Goal: Browse casually: Explore the website without a specific task or goal

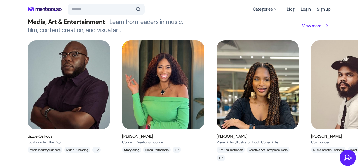
scroll to position [1145, 0]
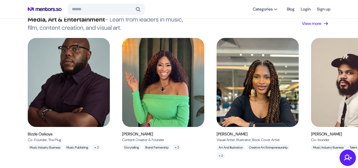
click at [82, 78] on img at bounding box center [69, 83] width 92 height 100
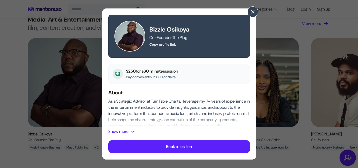
scroll to position [69, 0]
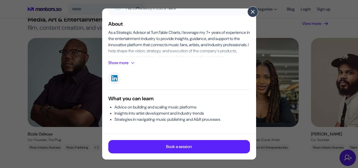
click at [254, 14] on span at bounding box center [253, 12] width 6 height 6
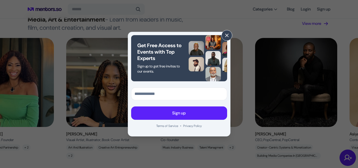
scroll to position [0, 151]
click at [226, 36] on span at bounding box center [227, 36] width 6 height 6
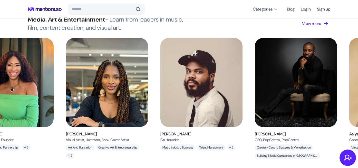
click at [202, 67] on img at bounding box center [201, 83] width 92 height 100
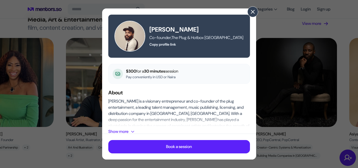
click at [251, 13] on span at bounding box center [253, 12] width 6 height 6
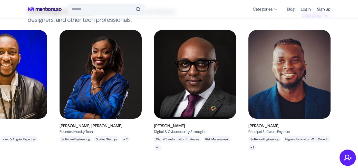
scroll to position [488, 0]
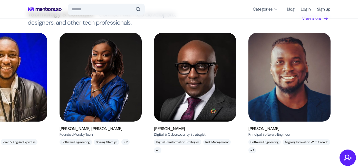
click at [265, 67] on img at bounding box center [289, 77] width 92 height 100
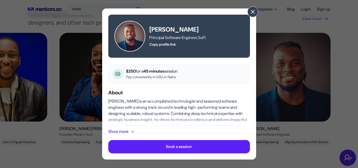
click at [252, 14] on span at bounding box center [253, 12] width 6 height 6
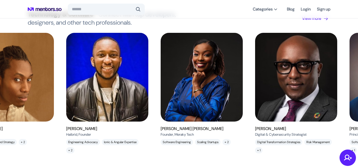
scroll to position [0, 120]
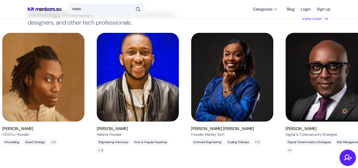
click at [146, 69] on img at bounding box center [138, 77] width 92 height 100
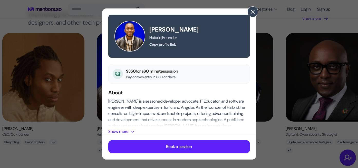
click at [253, 12] on span at bounding box center [253, 12] width 6 height 6
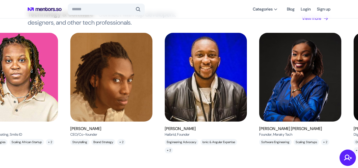
scroll to position [0, 0]
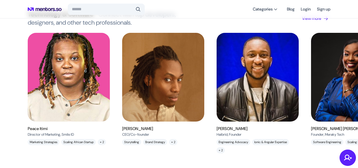
click at [49, 75] on img at bounding box center [69, 77] width 92 height 100
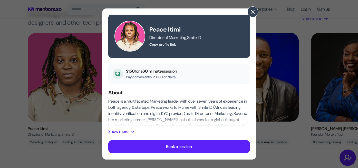
click at [254, 14] on span at bounding box center [253, 12] width 6 height 6
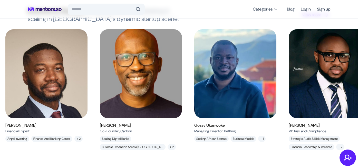
scroll to position [331, 0]
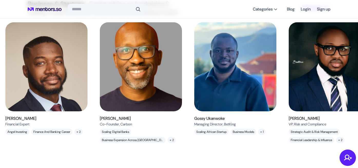
click at [129, 70] on img at bounding box center [141, 67] width 92 height 100
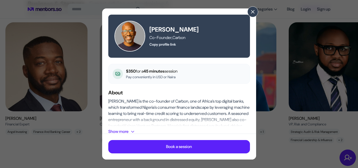
click at [284, 61] on div "[PERSON_NAME] Co-Founder , Carbon Copy profile link $350 for a 45 minutes sessi…" at bounding box center [179, 84] width 358 height 168
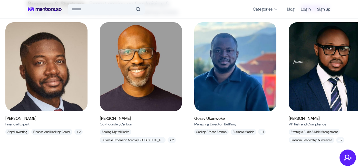
click at [50, 80] on img at bounding box center [46, 67] width 92 height 100
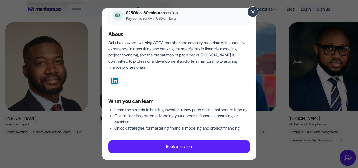
scroll to position [79, 0]
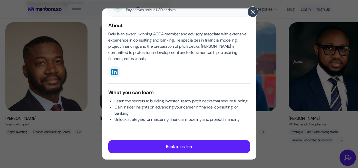
click at [250, 8] on button at bounding box center [252, 11] width 11 height 11
